Goal: Information Seeking & Learning: Learn about a topic

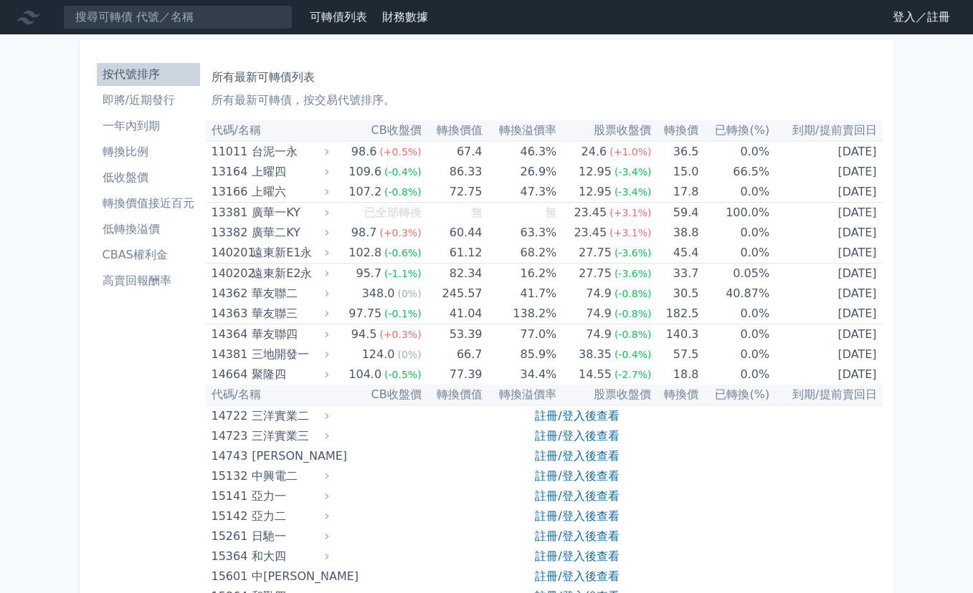
click at [153, 185] on li "低收盤價" at bounding box center [148, 177] width 103 height 17
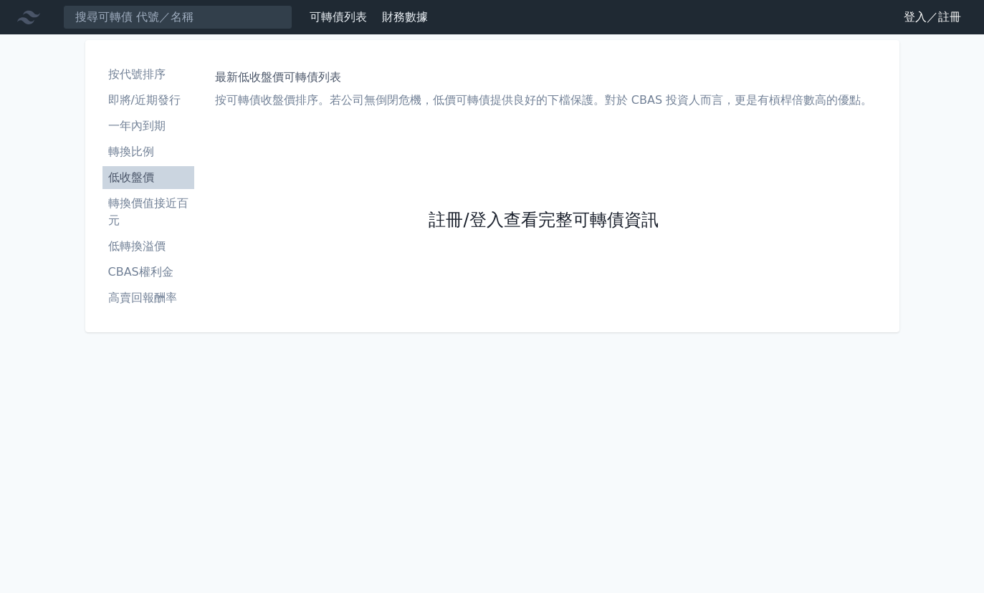
click at [519, 223] on link "註冊/登入查看完整可轉債資訊" at bounding box center [543, 220] width 229 height 23
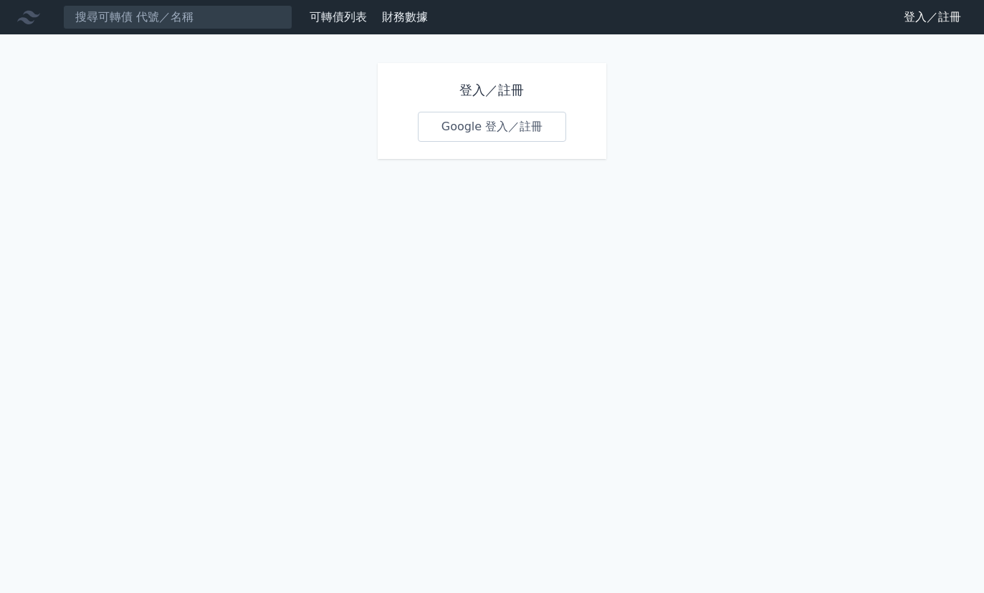
click at [500, 135] on link "Google 登入／註冊" at bounding box center [492, 127] width 149 height 30
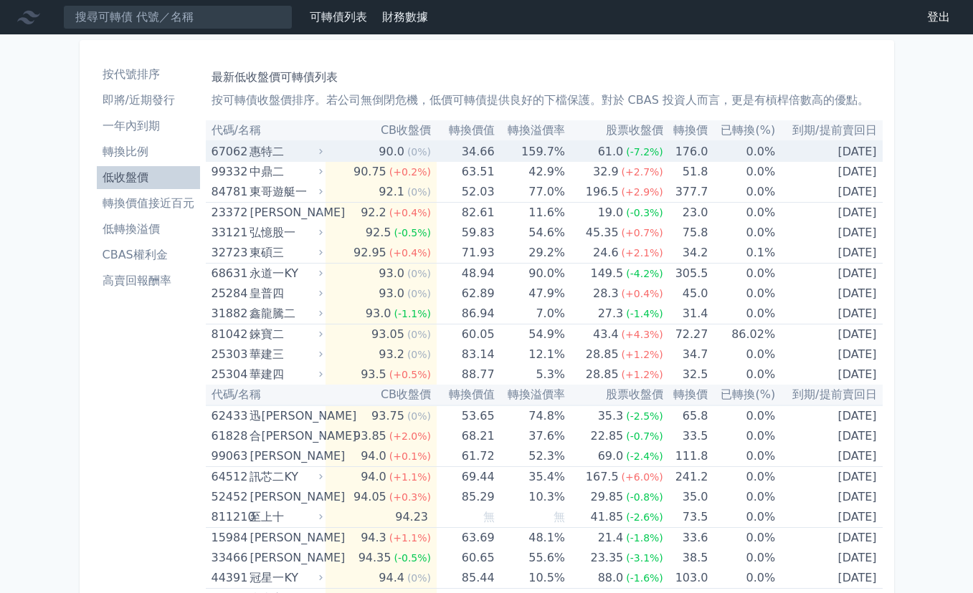
click at [239, 157] on div "67062" at bounding box center [228, 152] width 35 height 20
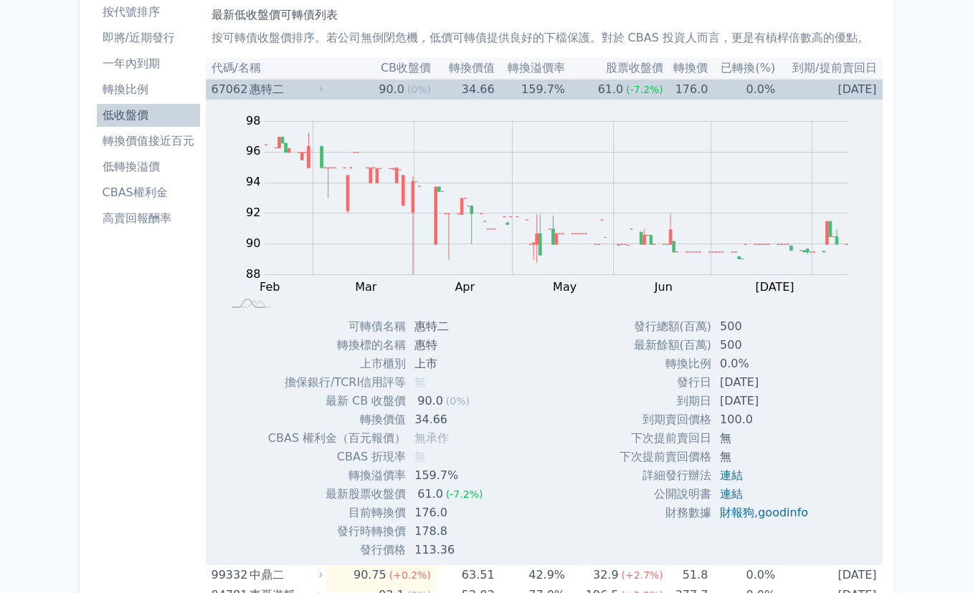
scroll to position [72, 0]
